Goal: Task Accomplishment & Management: Use online tool/utility

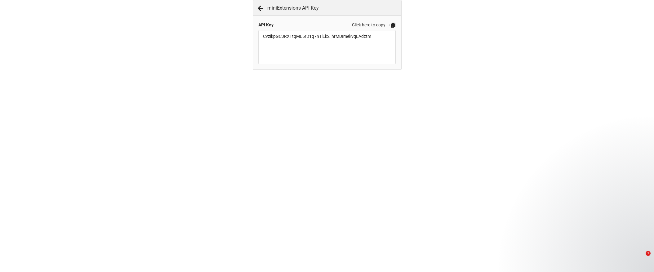
click at [368, 29] on div at bounding box center [326, 29] width 137 height 2
click at [371, 24] on link "Click here to copy →" at bounding box center [374, 24] width 44 height 7
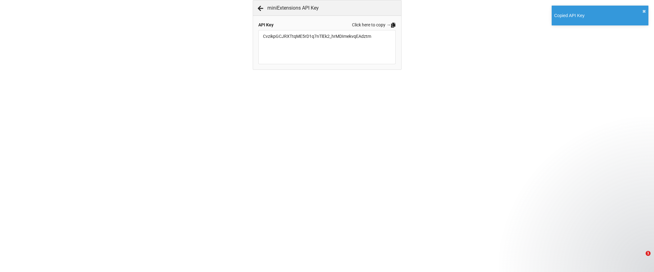
click at [390, 98] on div "miniExtensions API Key API Key Click here to copy → CvzikpGCJRXTtqME5rD1q7nTlEk…" at bounding box center [327, 50] width 149 height 100
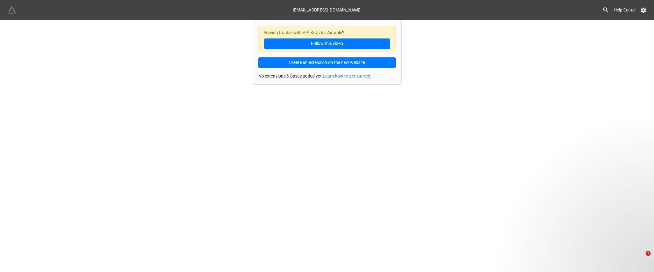
click at [7, 10] on img at bounding box center [11, 10] width 9 height 9
